Goal: Transaction & Acquisition: Purchase product/service

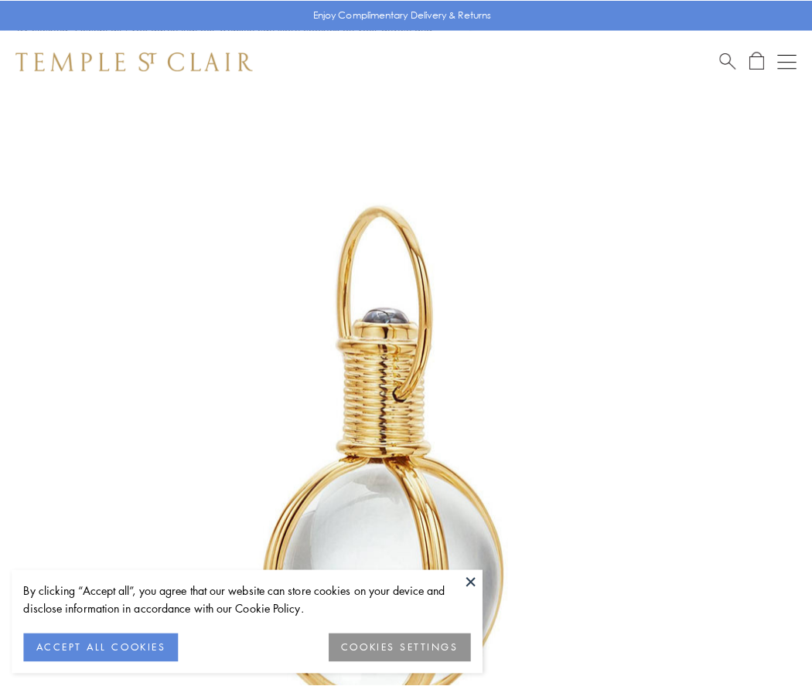
scroll to position [403, 0]
